Goal: Task Accomplishment & Management: Use online tool/utility

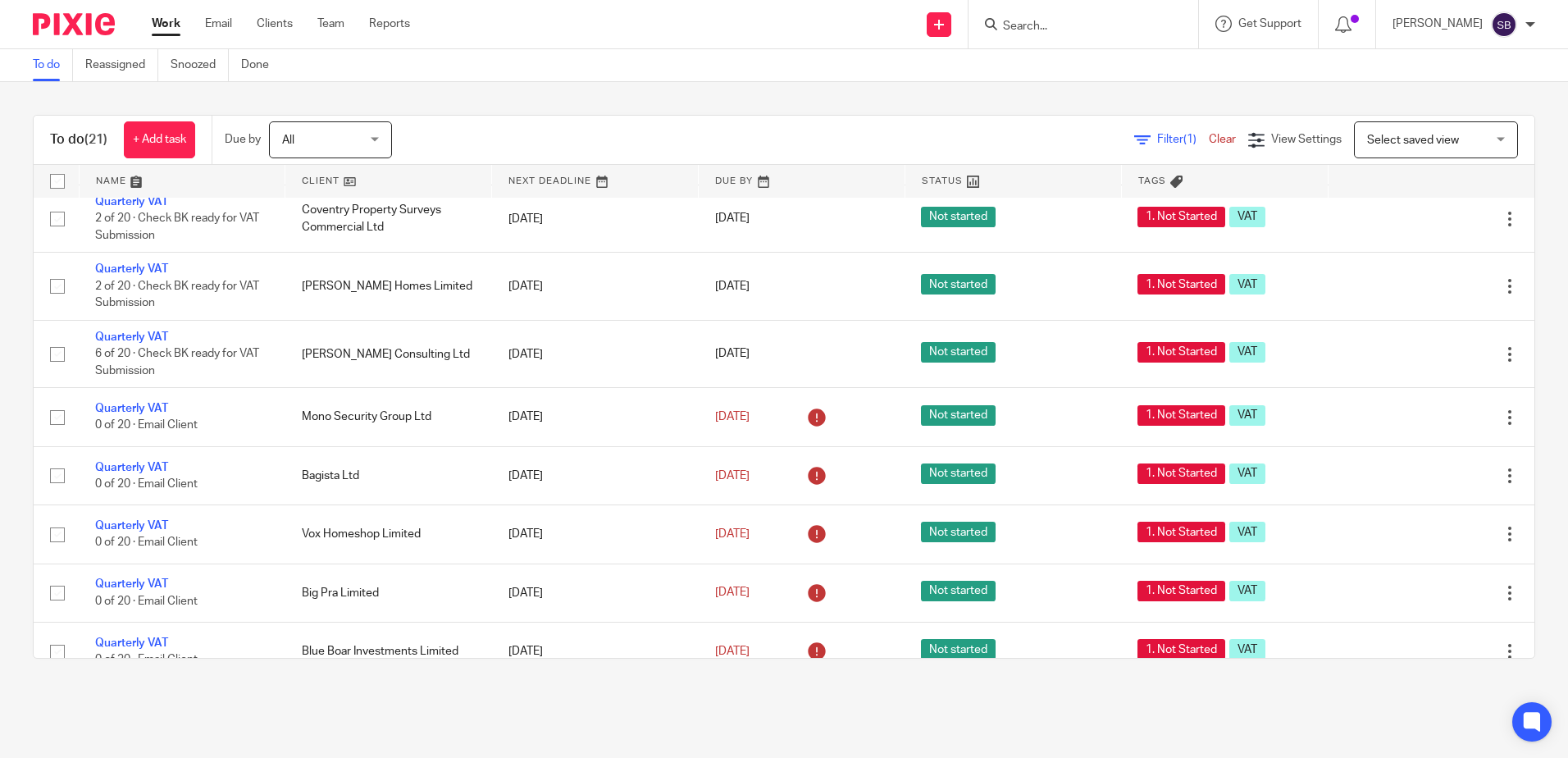
scroll to position [410, 0]
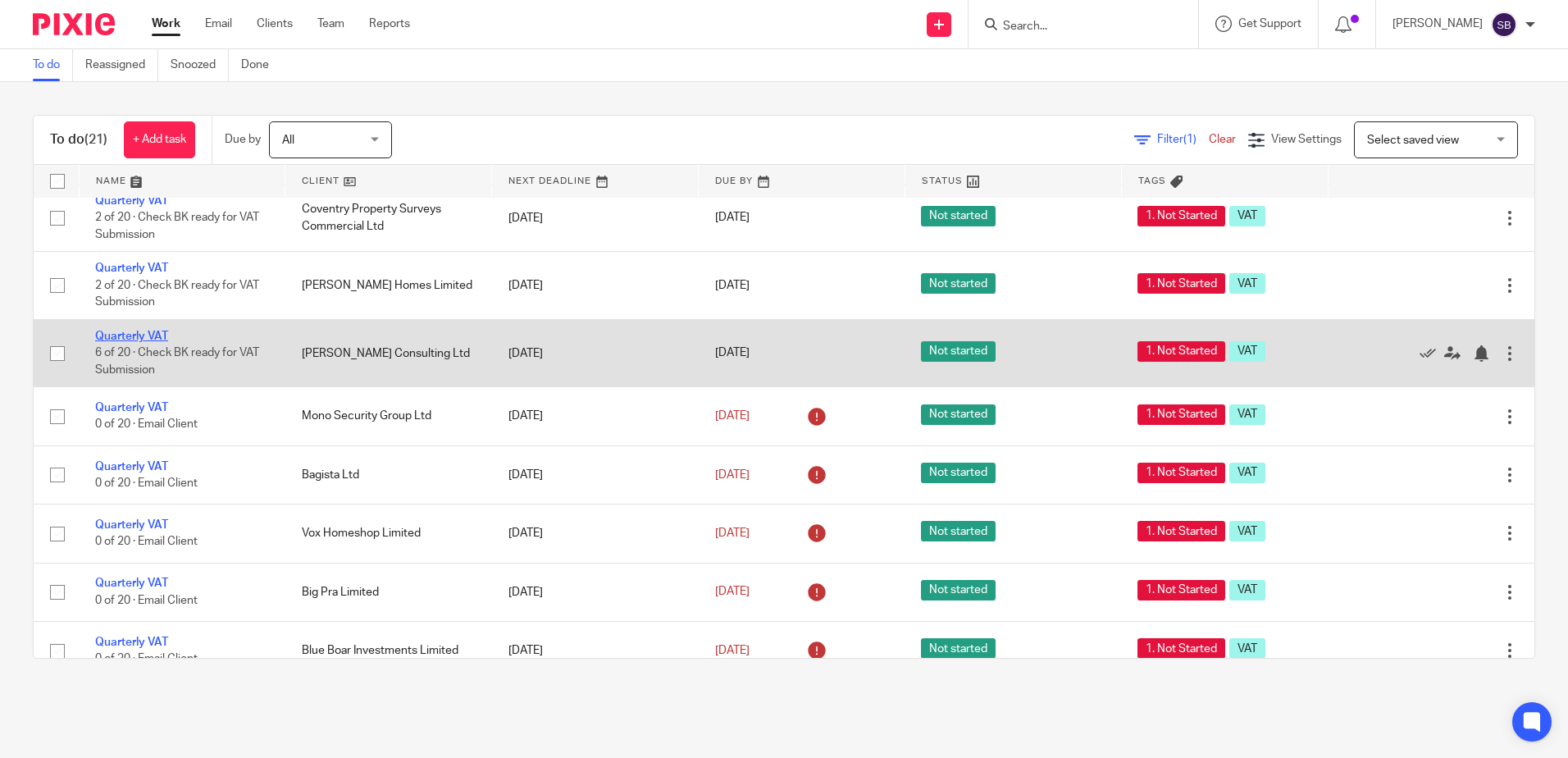
click at [147, 336] on link "Quarterly VAT" at bounding box center [131, 335] width 73 height 11
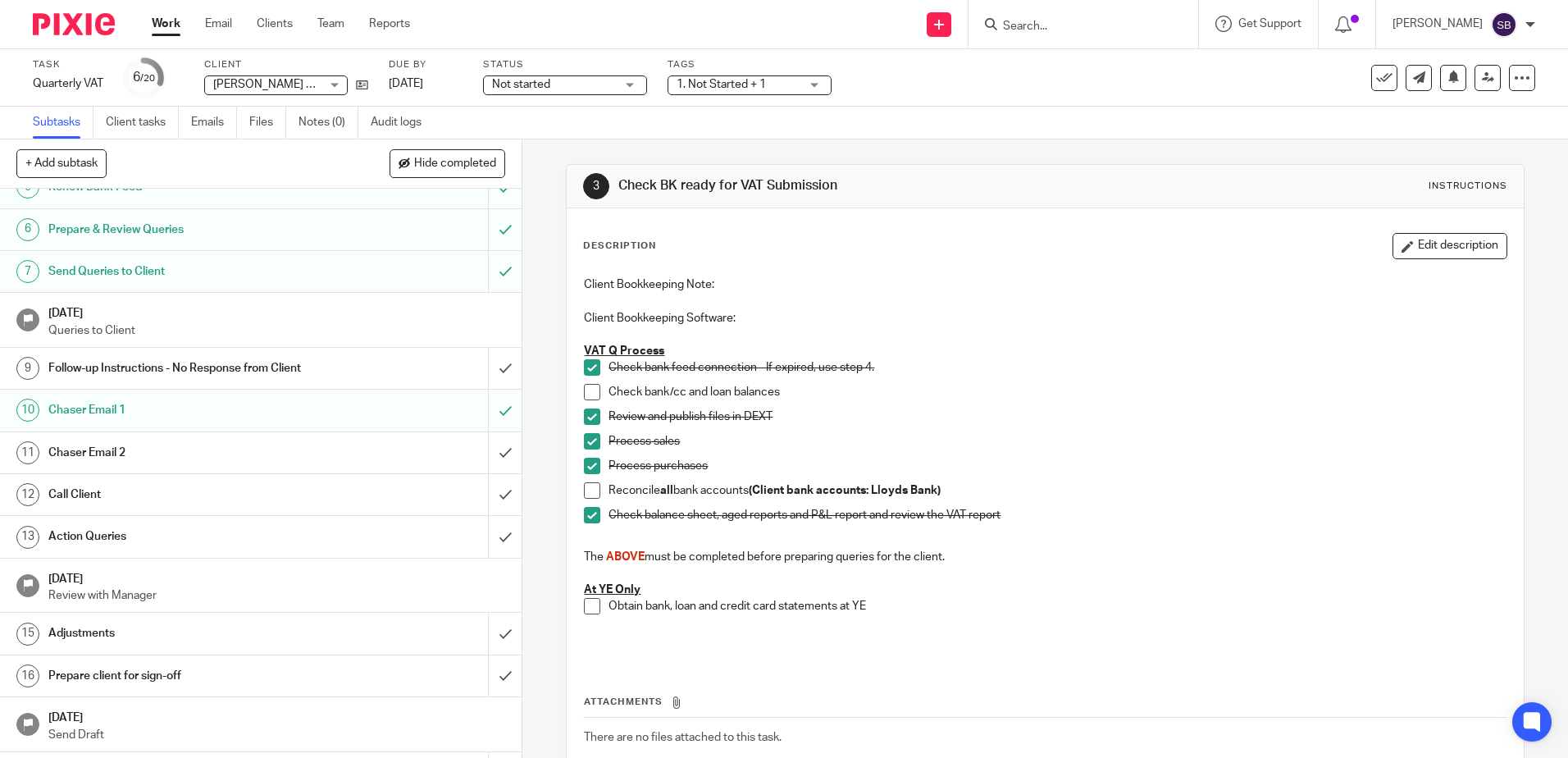
scroll to position [246, 0]
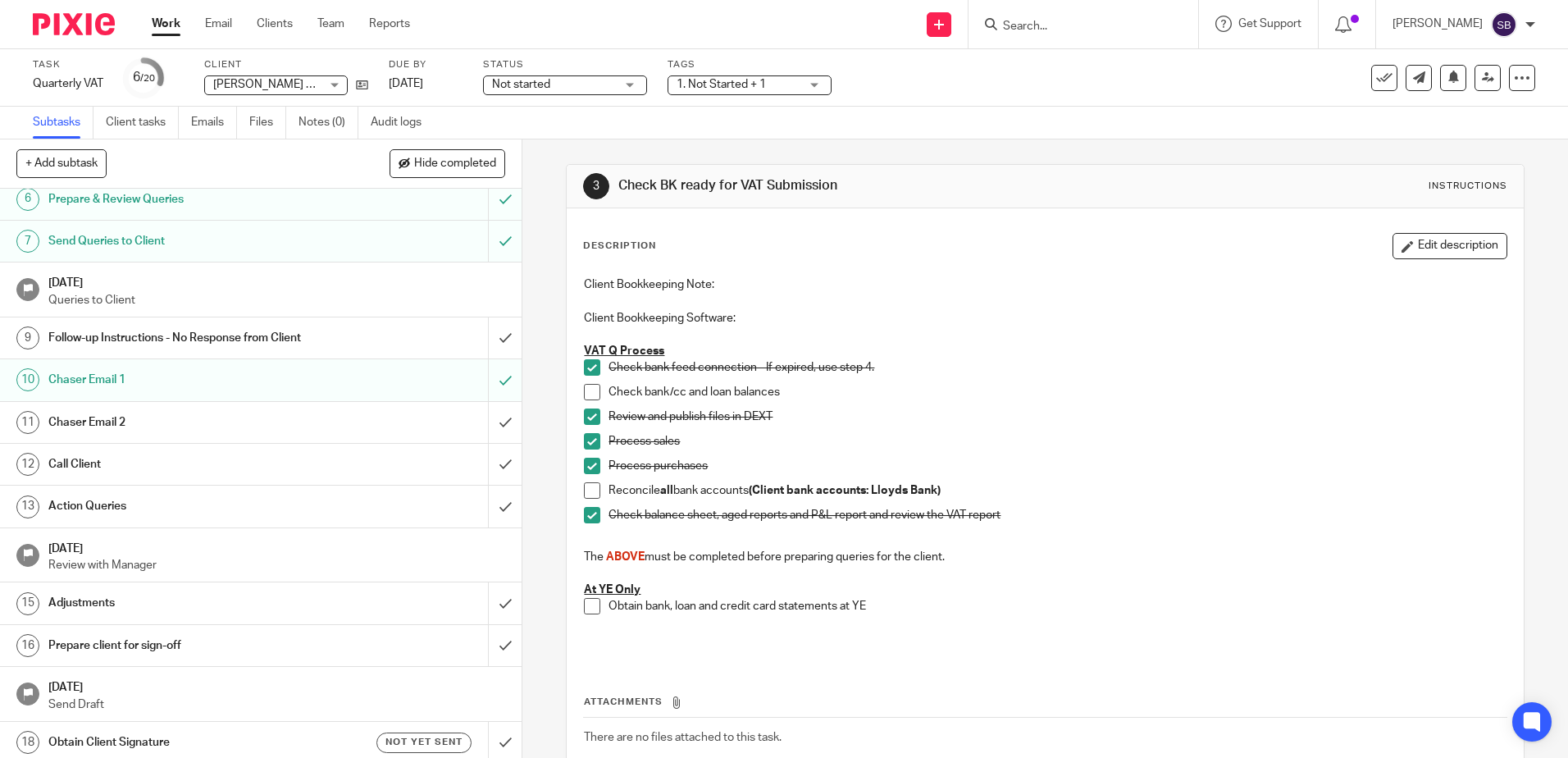
click at [159, 22] on link "Work" at bounding box center [165, 23] width 28 height 16
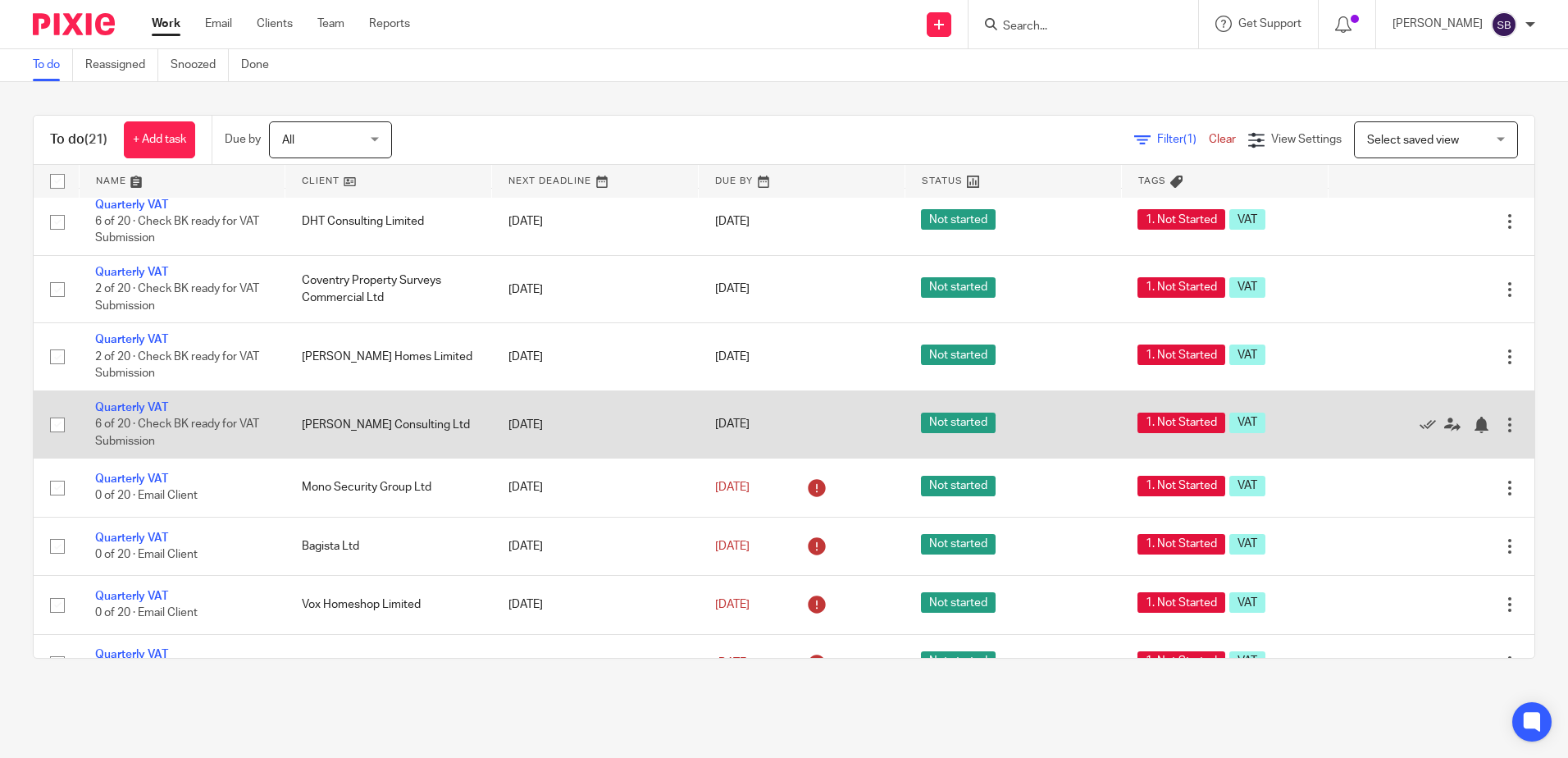
scroll to position [502, 0]
